Goal: Find specific page/section: Find specific page/section

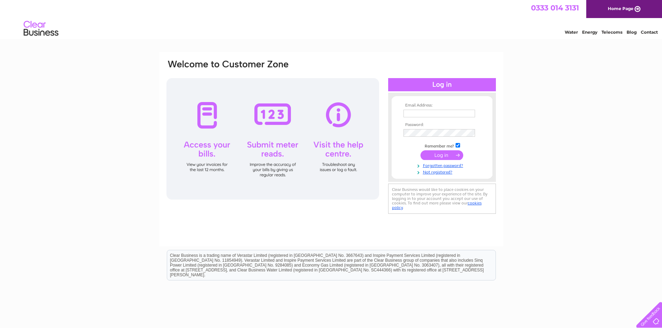
click at [457, 114] on input "text" at bounding box center [439, 114] width 72 height 8
drag, startPoint x: 565, startPoint y: 81, endPoint x: 565, endPoint y: 77, distance: 4.2
click at [565, 81] on div "Email Address: Password:" at bounding box center [331, 208] width 662 height 313
click at [529, 89] on div "Email Address: Password:" at bounding box center [331, 208] width 662 height 313
click at [475, 115] on nordpass-icon at bounding box center [475, 113] width 0 height 6
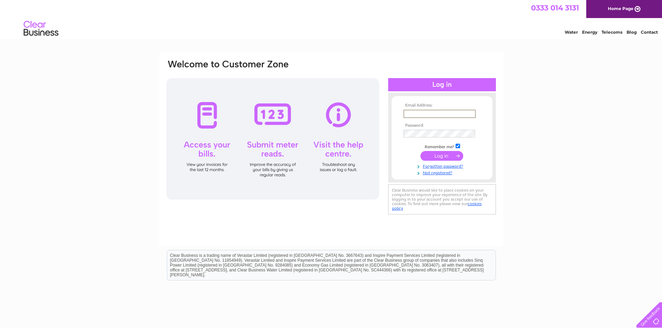
type input "accounts@awstorque.co.uk"
click at [444, 158] on input "submit" at bounding box center [441, 156] width 43 height 10
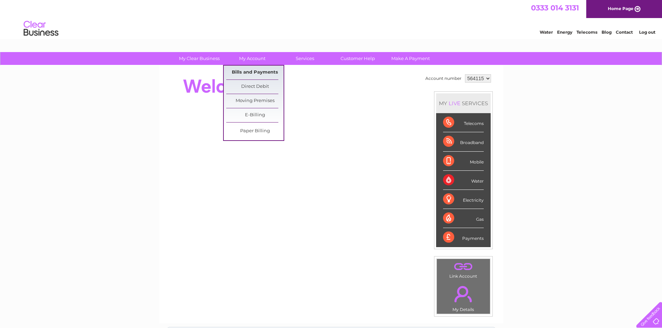
click at [250, 69] on link "Bills and Payments" at bounding box center [254, 73] width 57 height 14
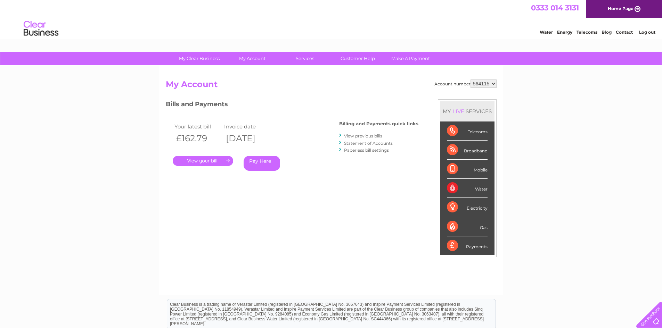
click at [213, 159] on link "." at bounding box center [203, 161] width 60 height 10
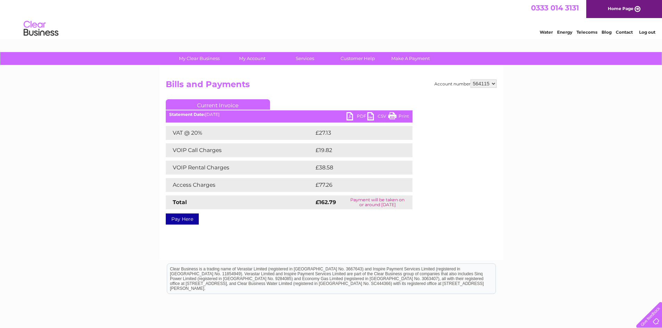
click at [351, 117] on link "PDF" at bounding box center [356, 117] width 21 height 10
